Goal: Task Accomplishment & Management: Manage account settings

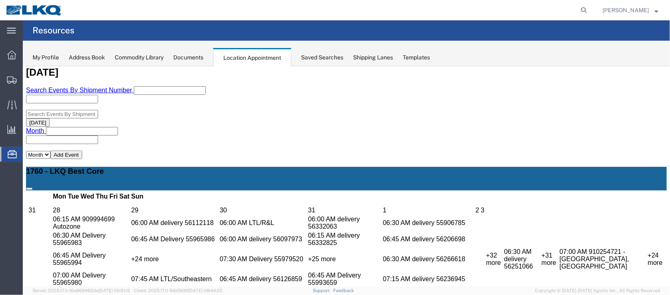
scroll to position [183, 0]
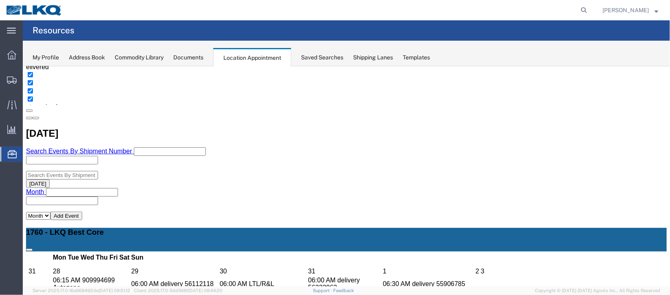
select select "100"
select select "1"
select select
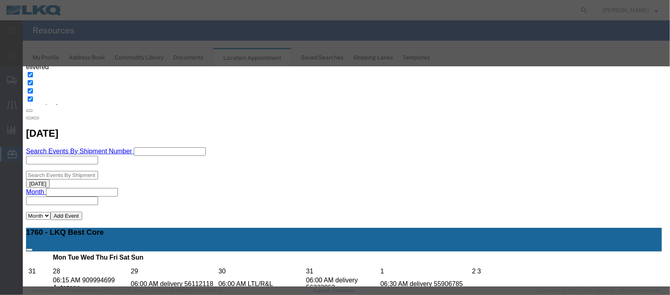
scroll to position [61, 0]
type input "la"
select select "160"
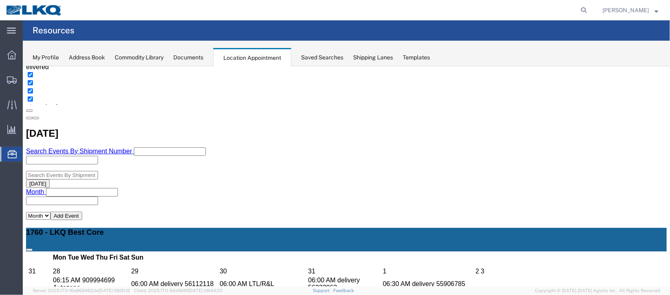
scroll to position [0, 0]
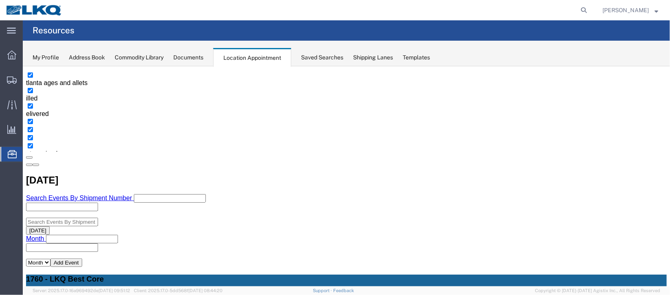
scroll to position [183, 0]
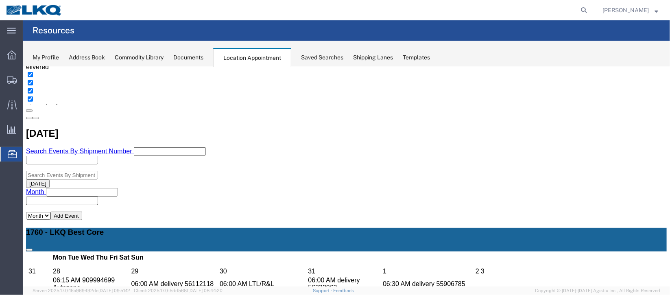
select select "1"
select select "24"
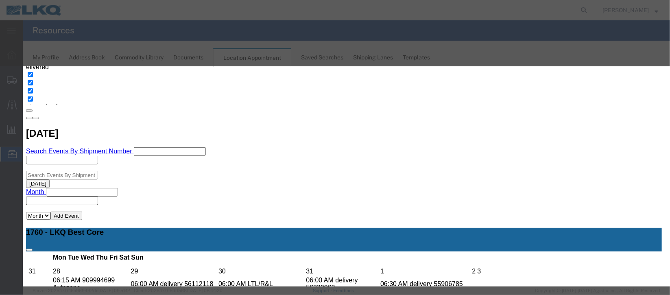
scroll to position [100, 0]
type input "de"
select select "40"
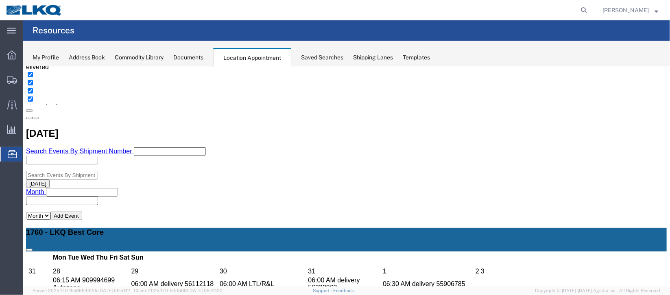
scroll to position [0, 0]
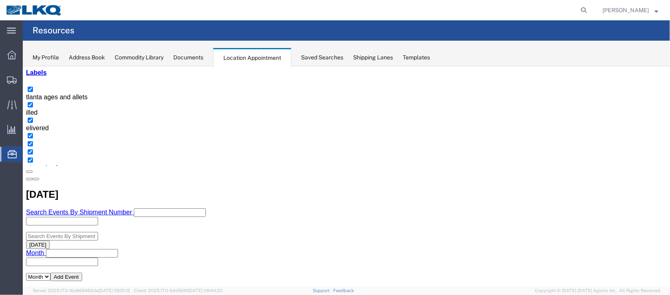
scroll to position [243, 0]
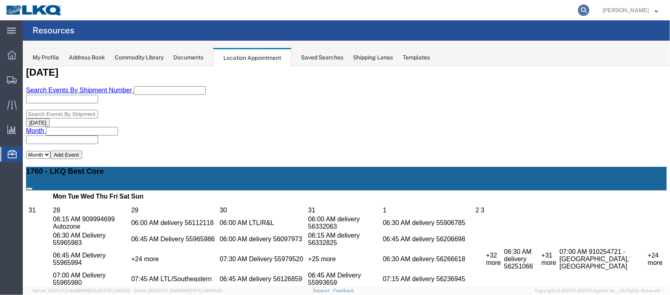
click at [578, 8] on icon at bounding box center [583, 9] width 11 height 11
type input "56526150"
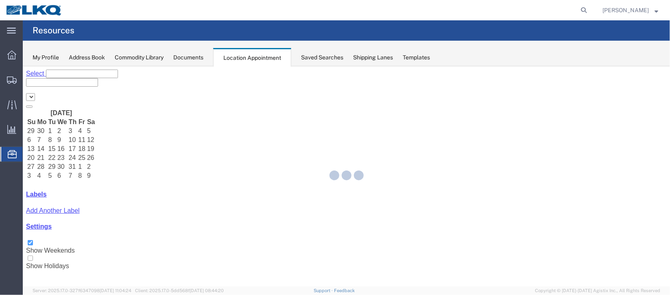
select select "27634"
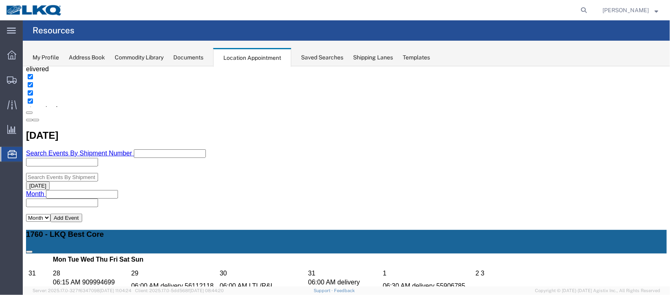
scroll to position [183, 0]
